Goal: Check status

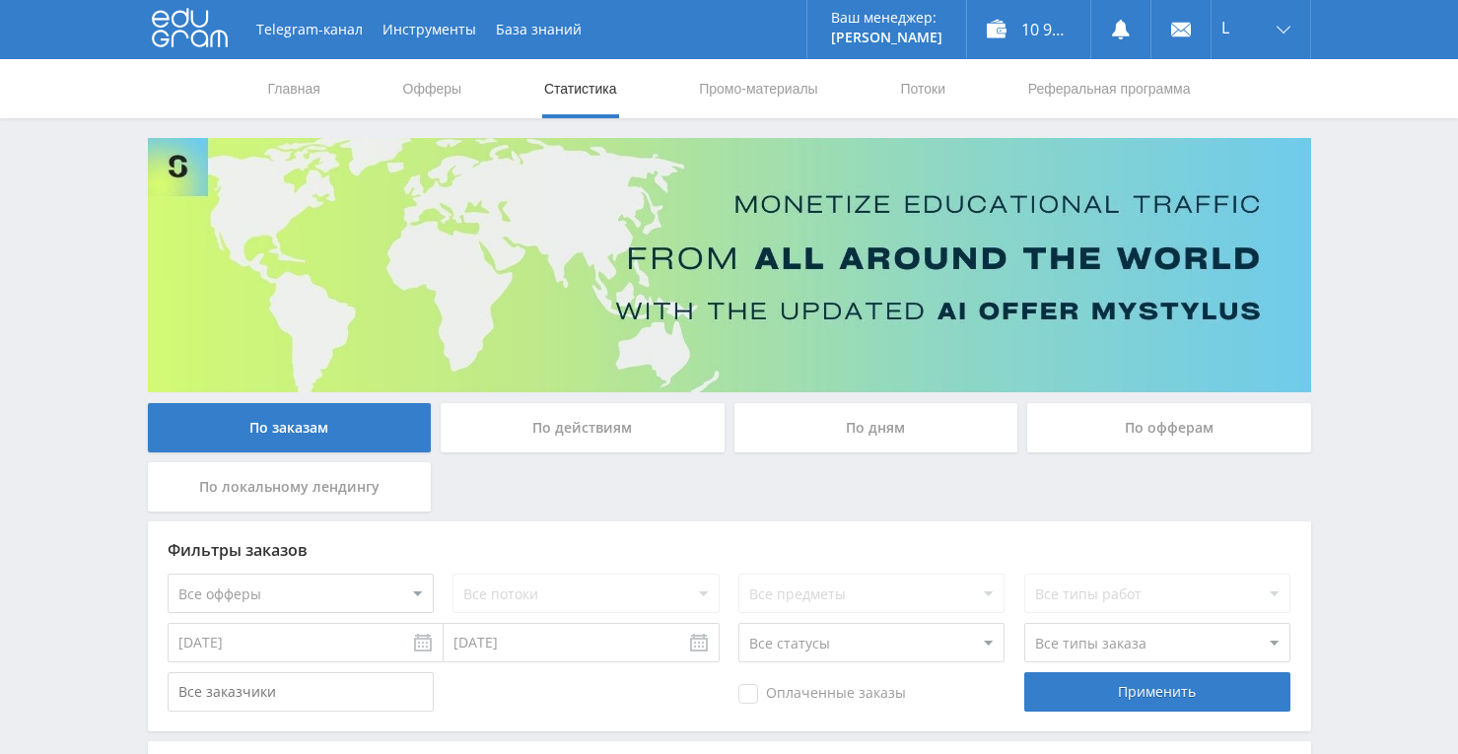
scroll to position [206, 0]
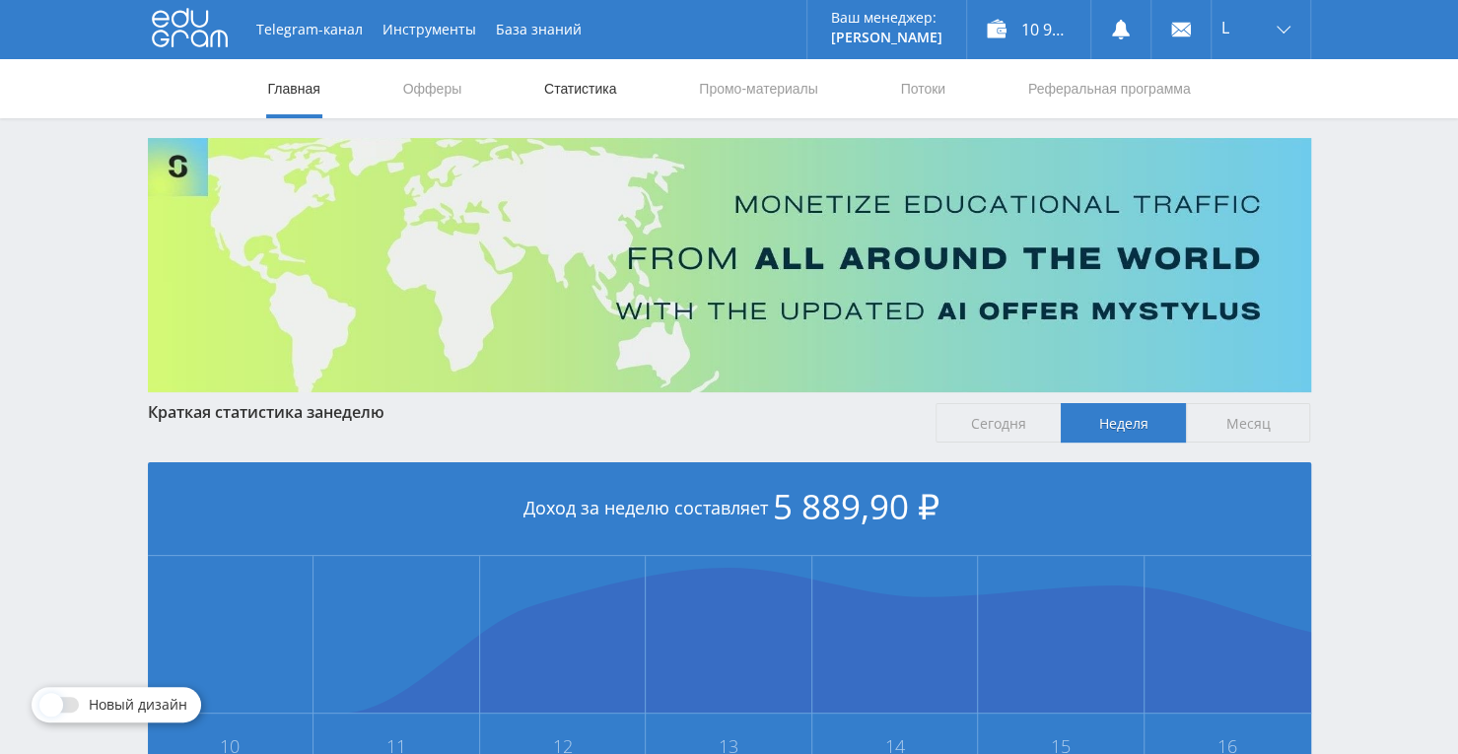
click at [564, 85] on link "Статистика" at bounding box center [580, 88] width 77 height 59
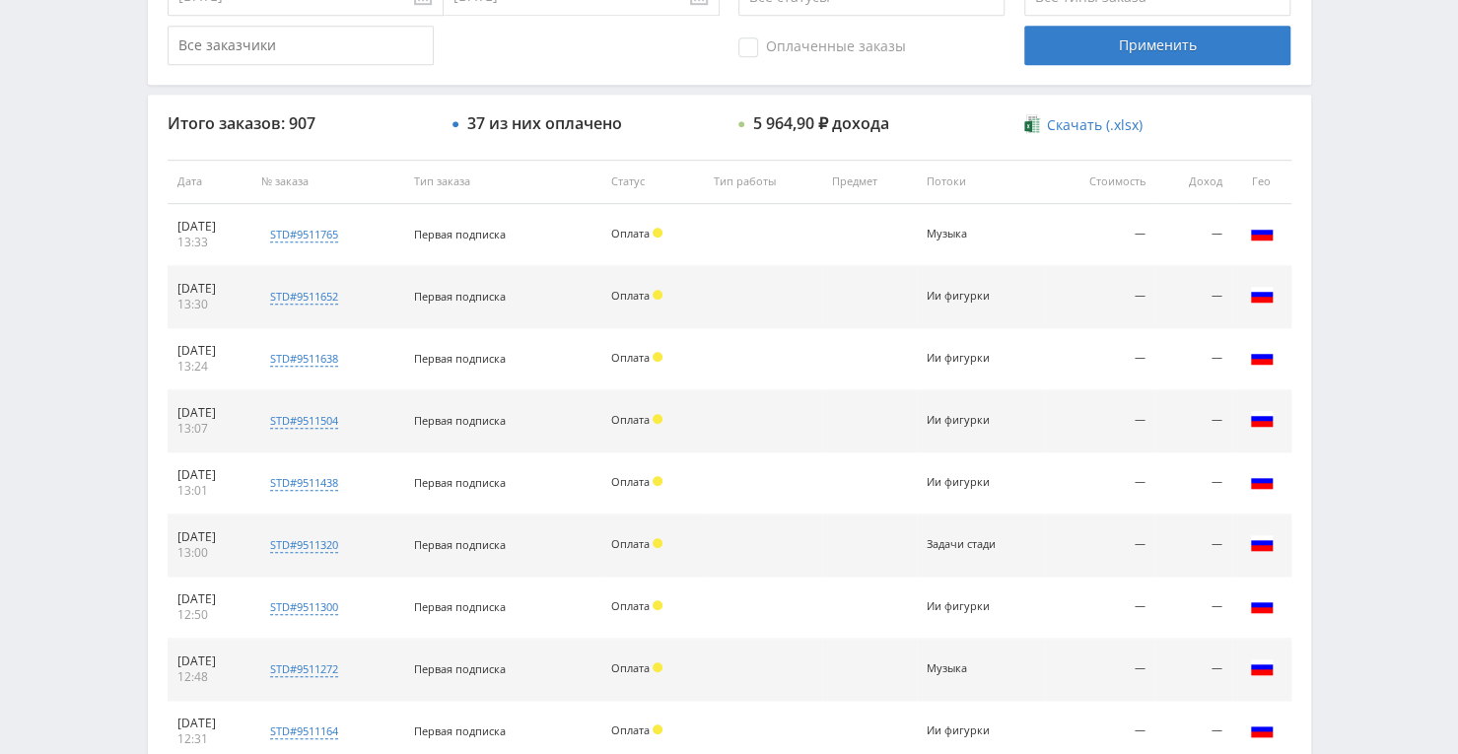
scroll to position [745, 0]
